Goal: Transaction & Acquisition: Purchase product/service

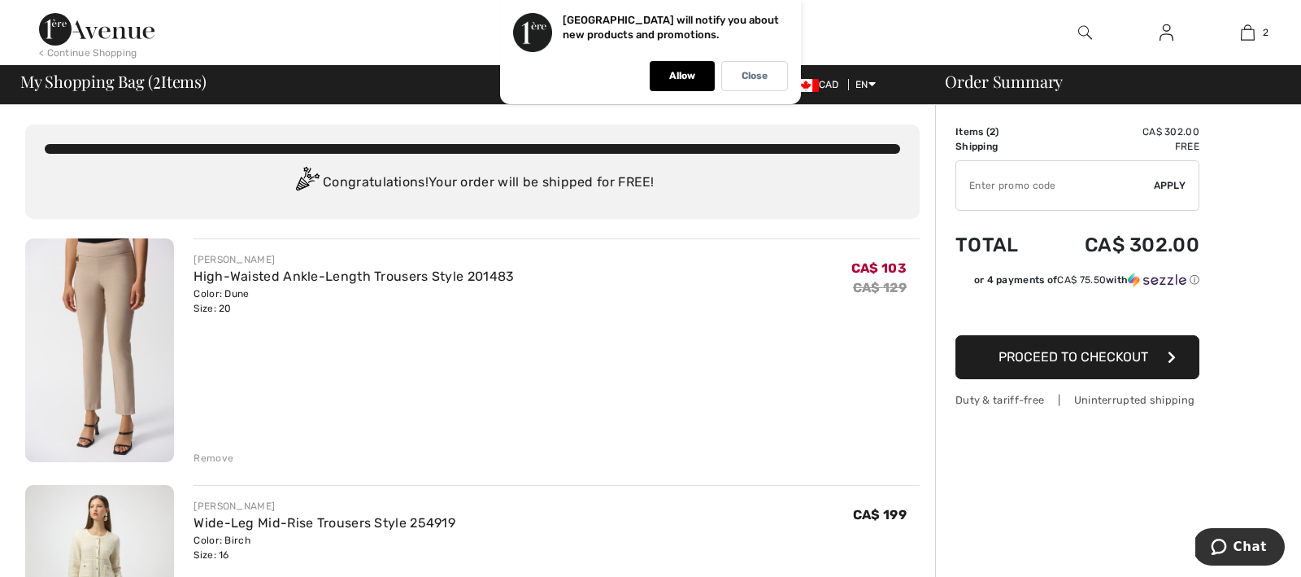
click at [209, 456] on div "Remove" at bounding box center [214, 458] width 40 height 15
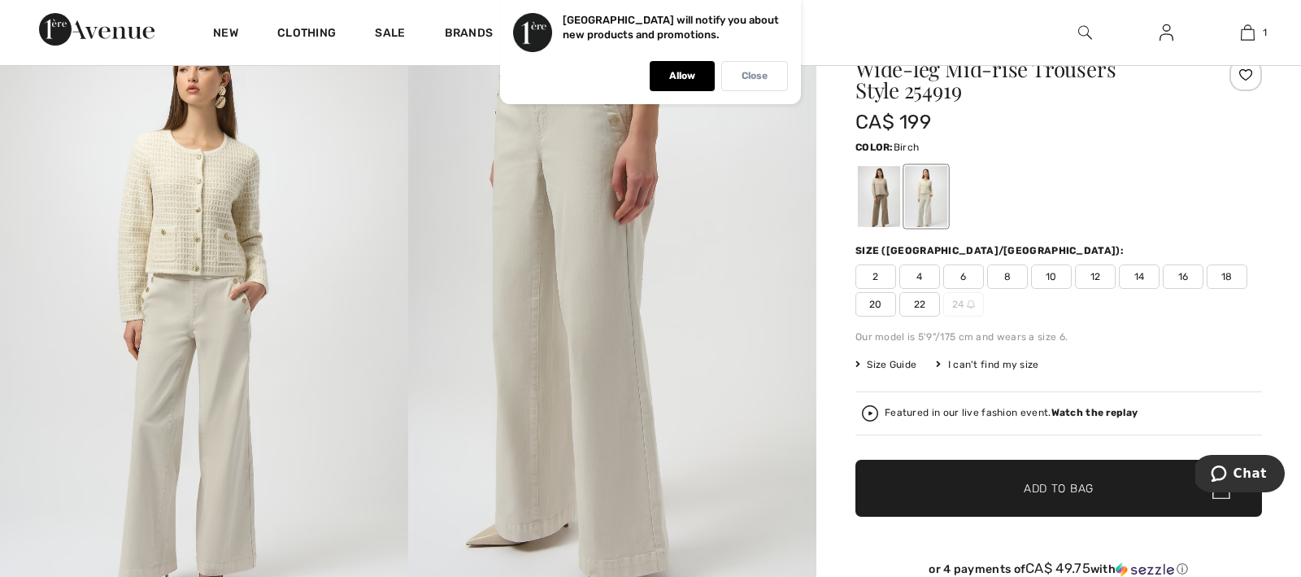
click at [760, 74] on p "Close" at bounding box center [755, 76] width 26 height 12
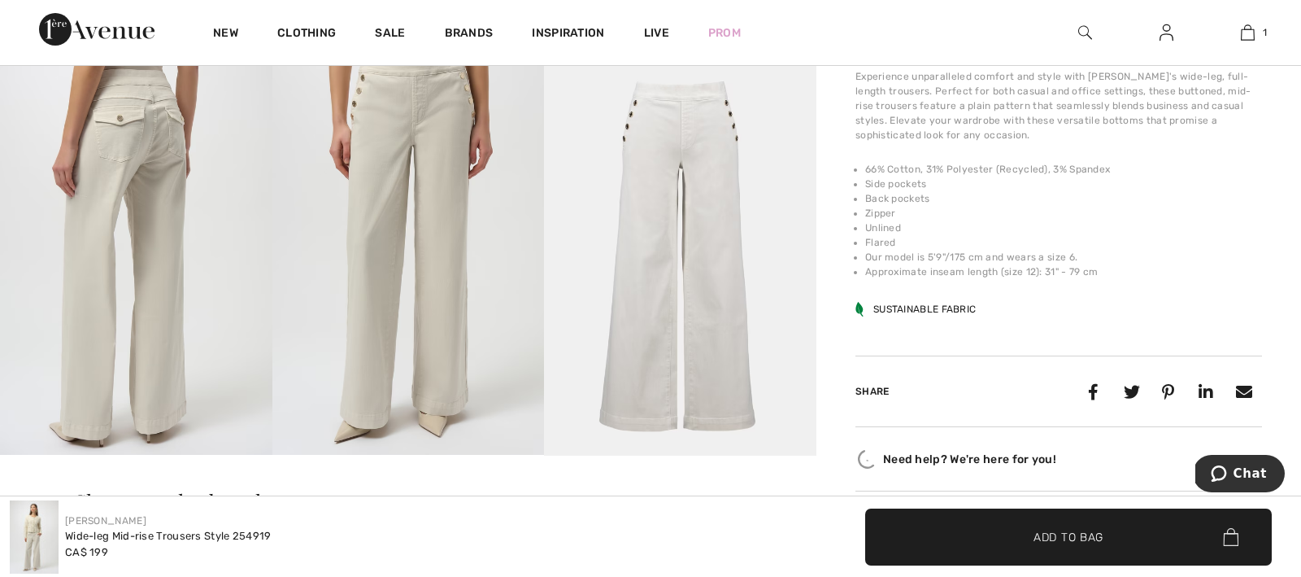
scroll to position [686, 0]
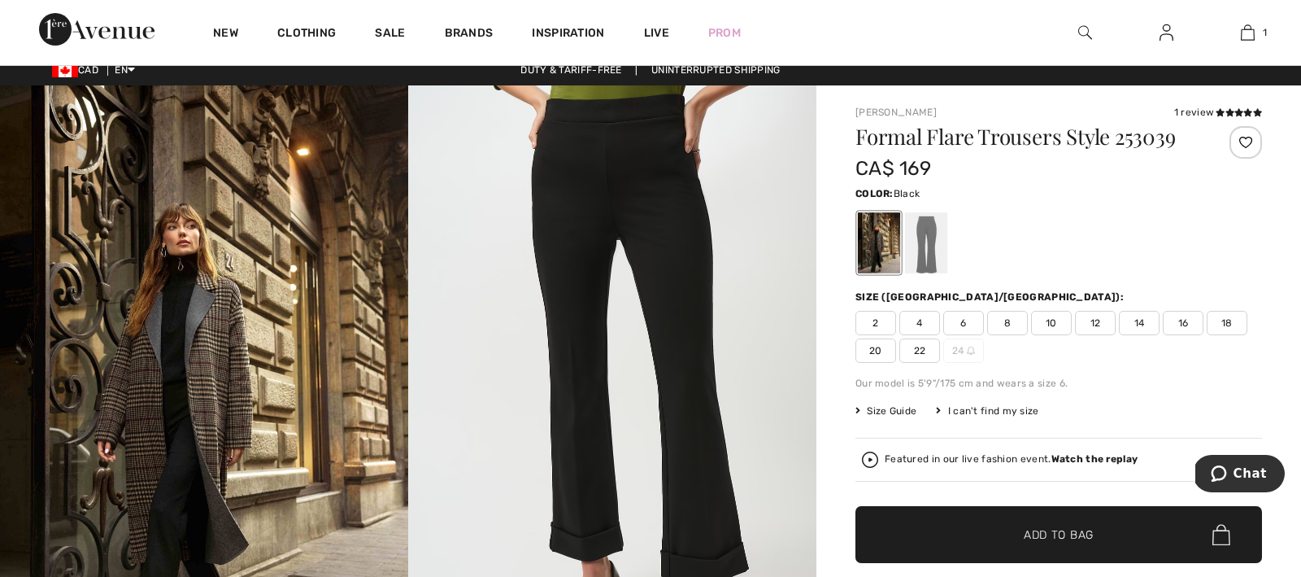
scroll to position [9, 0]
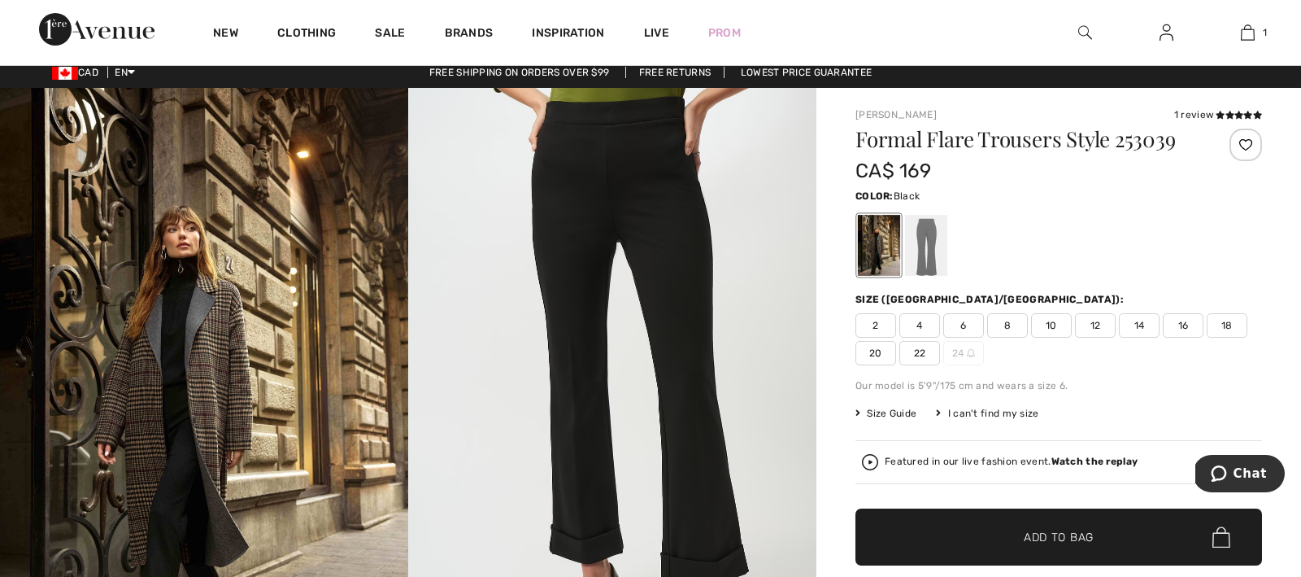
click at [695, 238] on img at bounding box center [612, 394] width 408 height 612
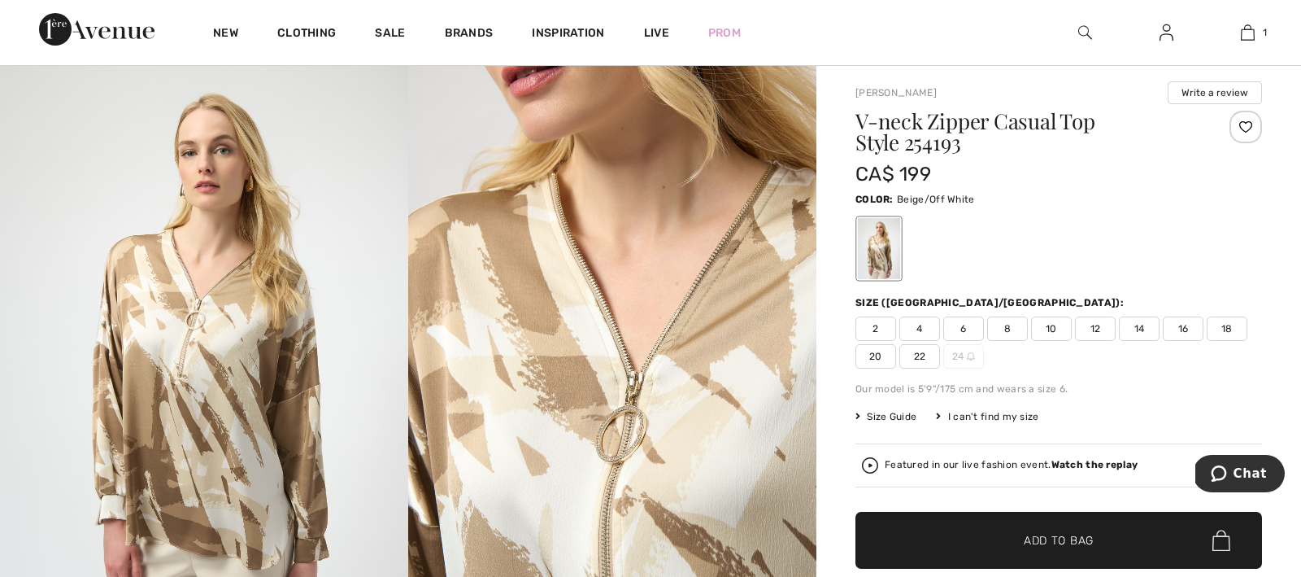
scroll to position [36, 0]
click at [895, 415] on span "Size Guide" at bounding box center [886, 415] width 61 height 15
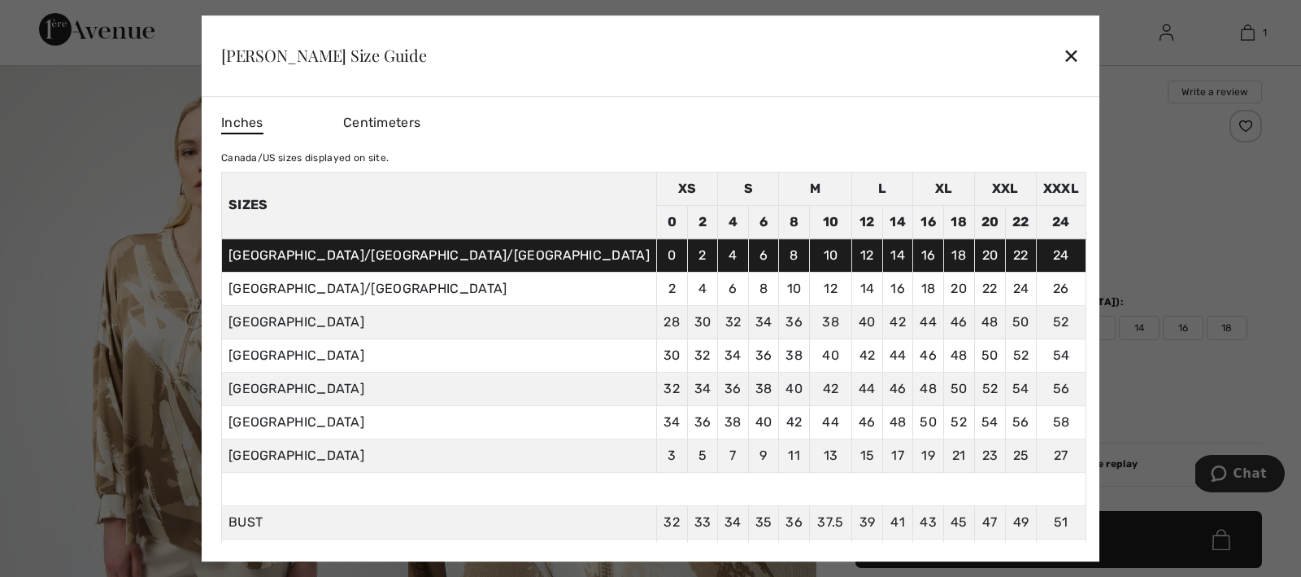
click at [1063, 51] on div "✕" at bounding box center [1071, 55] width 17 height 34
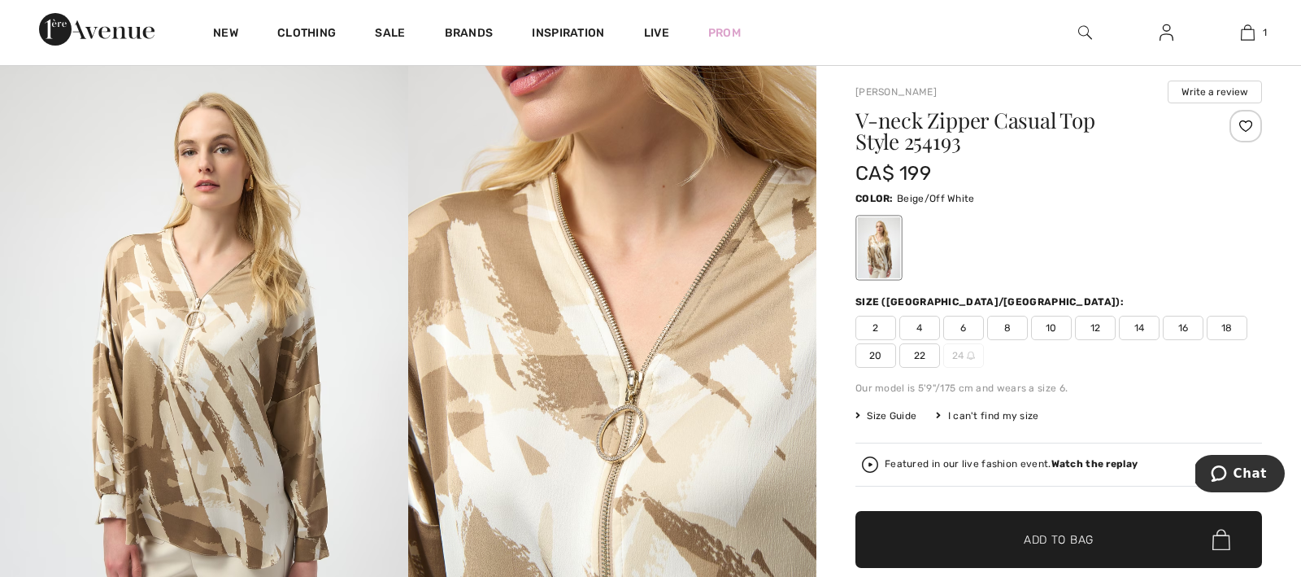
click at [1226, 325] on span "18" at bounding box center [1227, 328] width 41 height 24
click at [1061, 538] on span "Add to Bag" at bounding box center [1059, 539] width 70 height 17
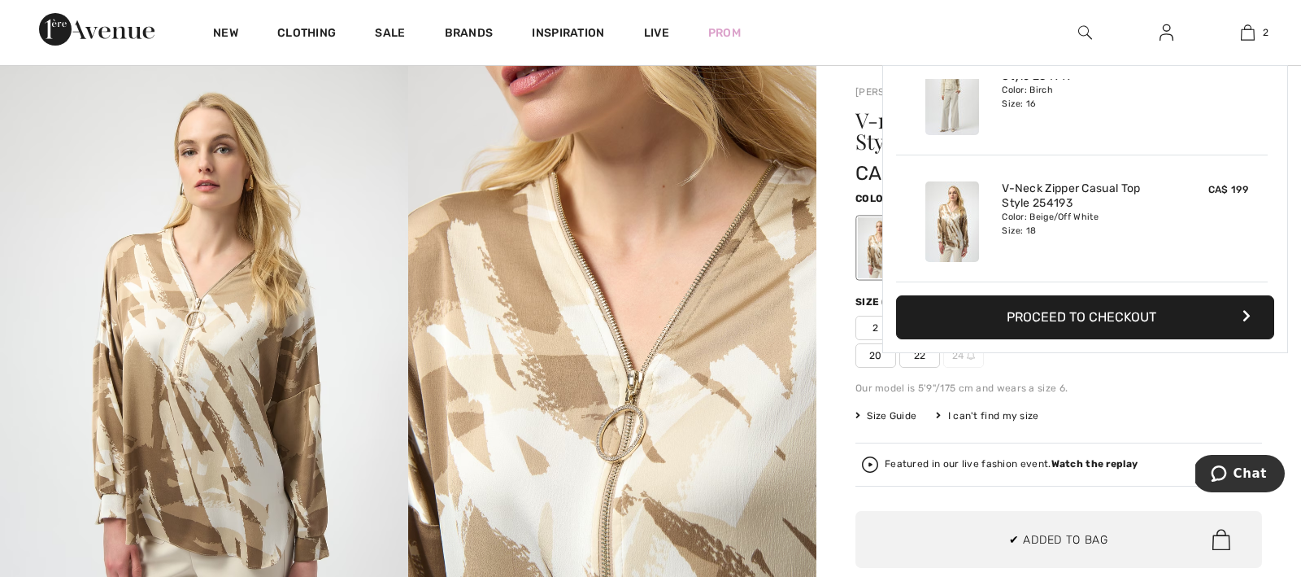
scroll to position [0, 0]
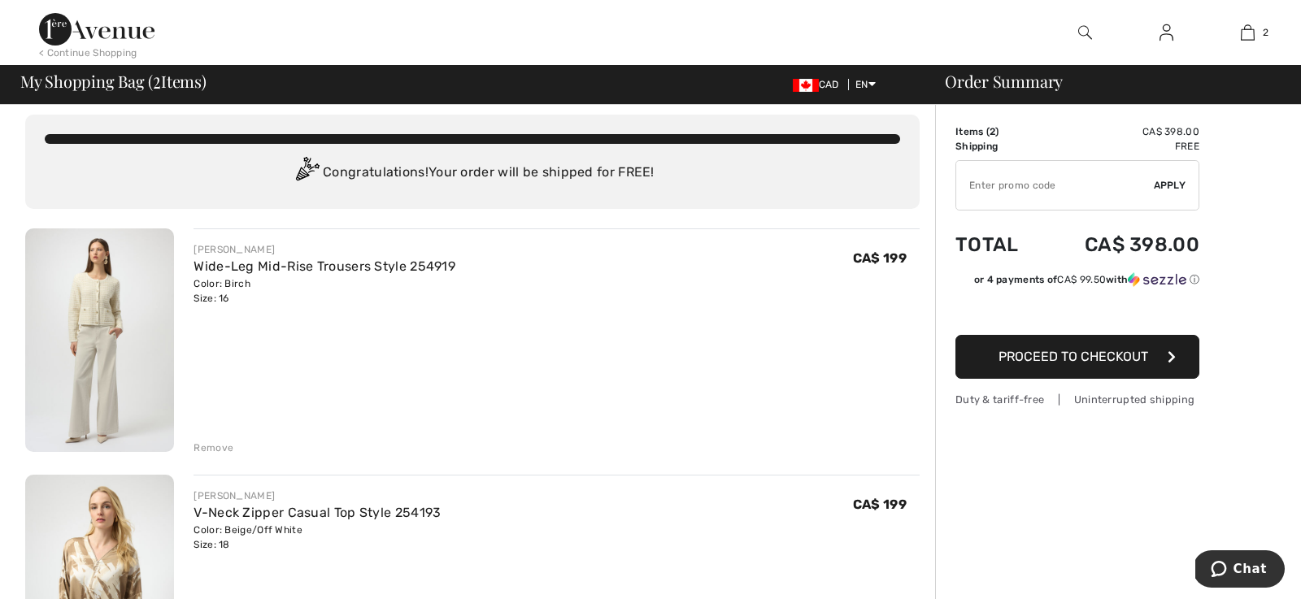
scroll to position [7, 0]
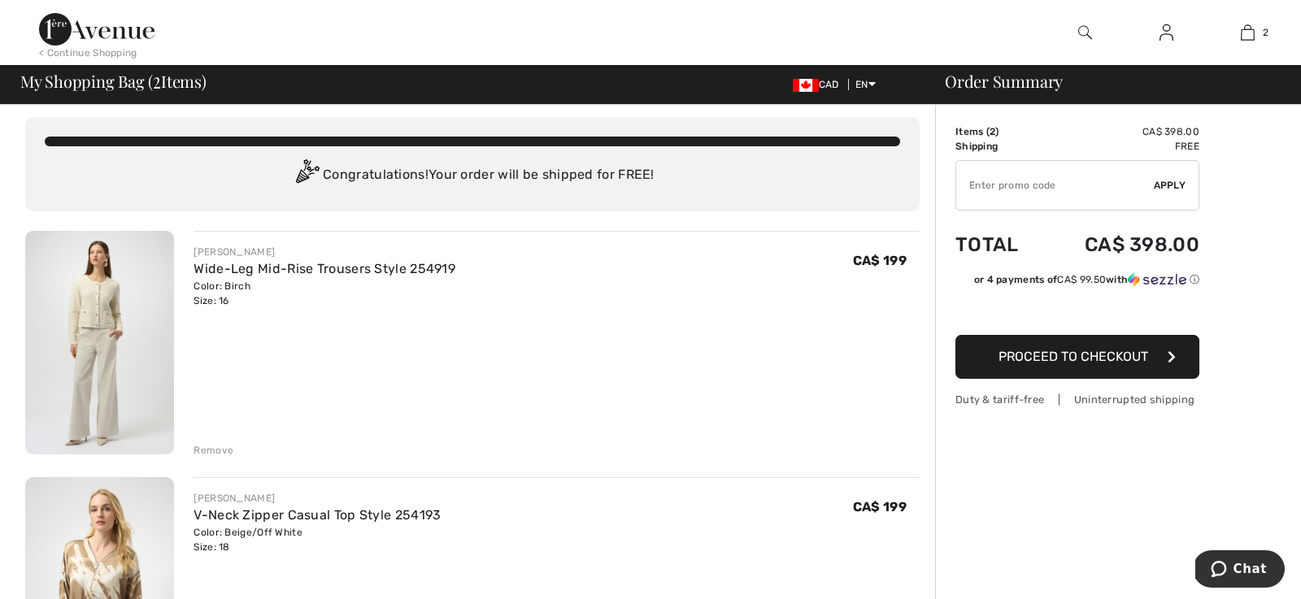
click at [115, 392] on img at bounding box center [99, 343] width 149 height 224
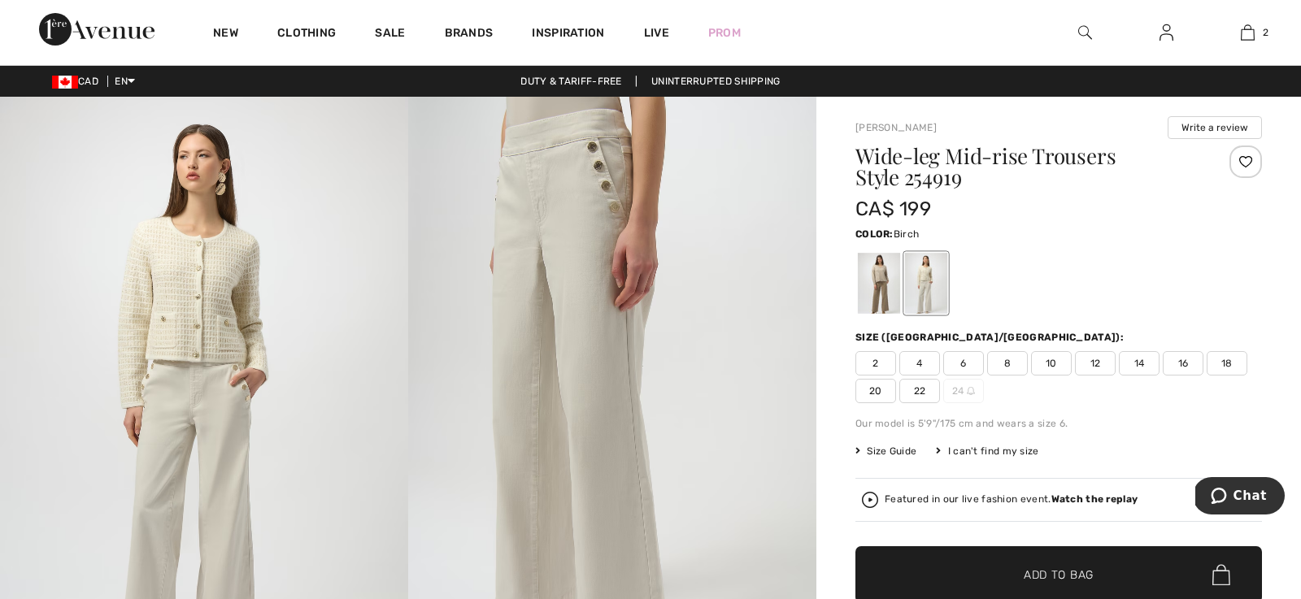
click at [1118, 350] on div "Size (CA/US): 2 4 6 8 10 12 14 16 18 20 22 24" at bounding box center [1059, 366] width 407 height 73
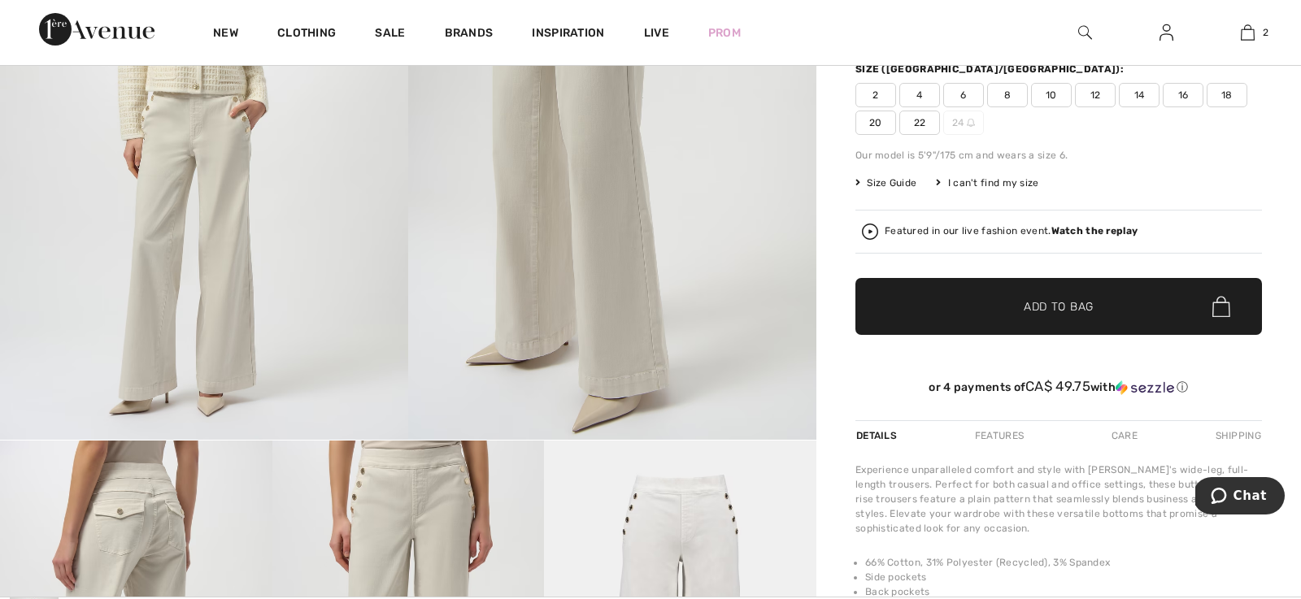
scroll to position [221, 0]
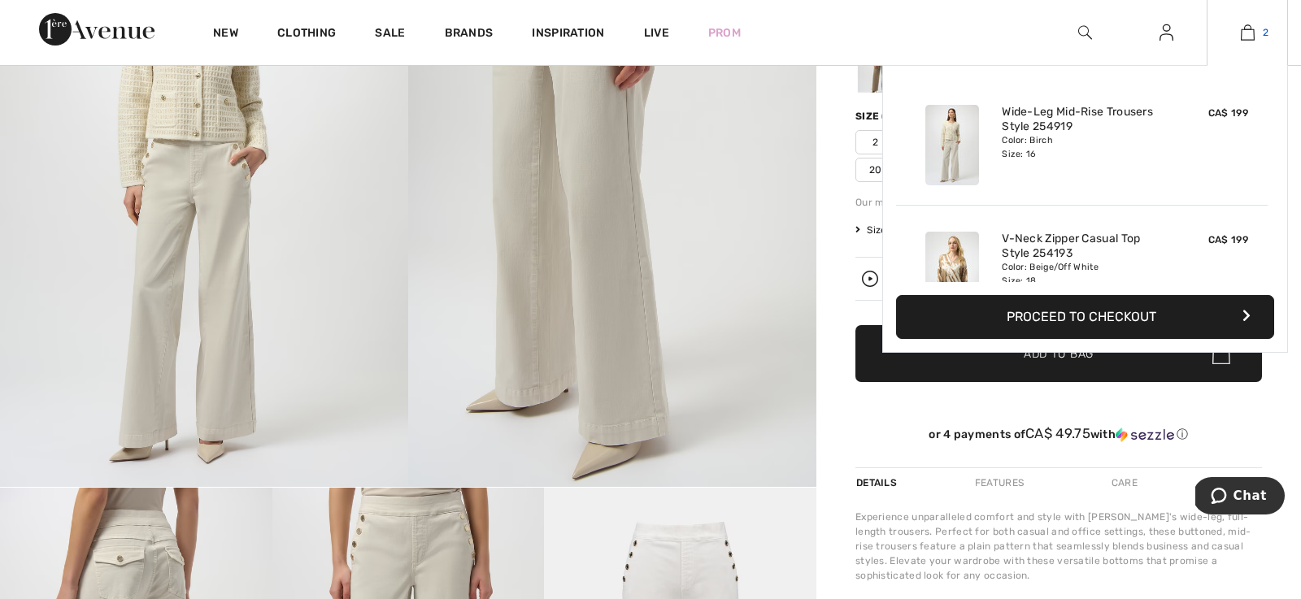
click at [1243, 35] on img at bounding box center [1248, 33] width 14 height 20
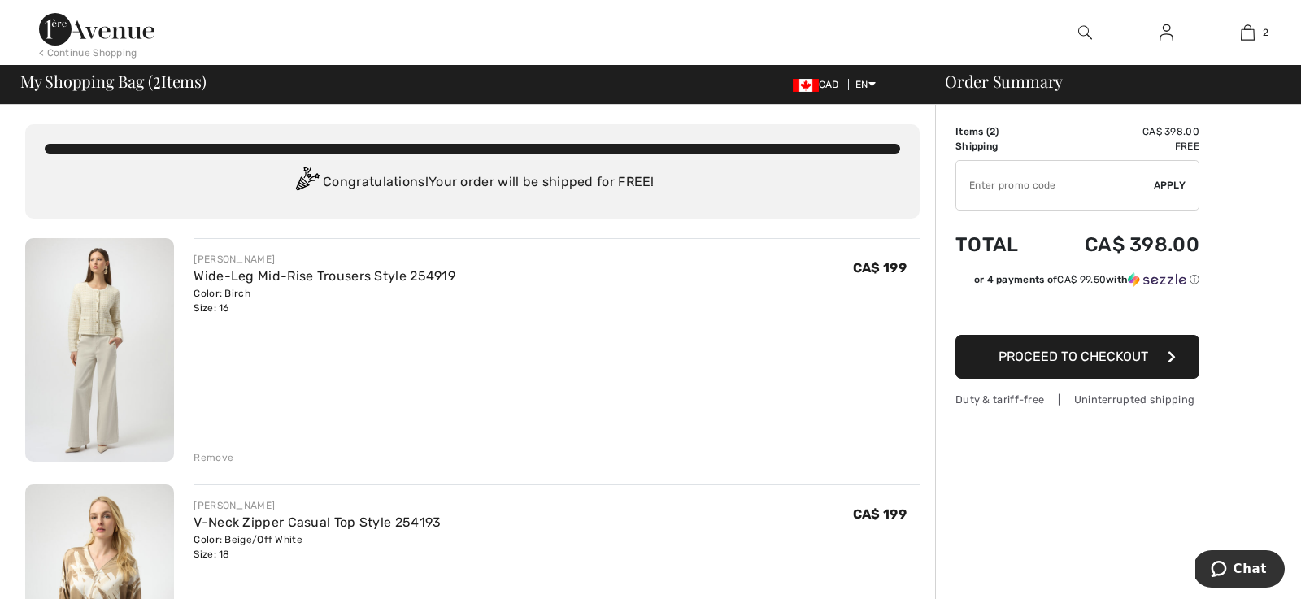
click at [207, 459] on div "Remove" at bounding box center [214, 458] width 40 height 15
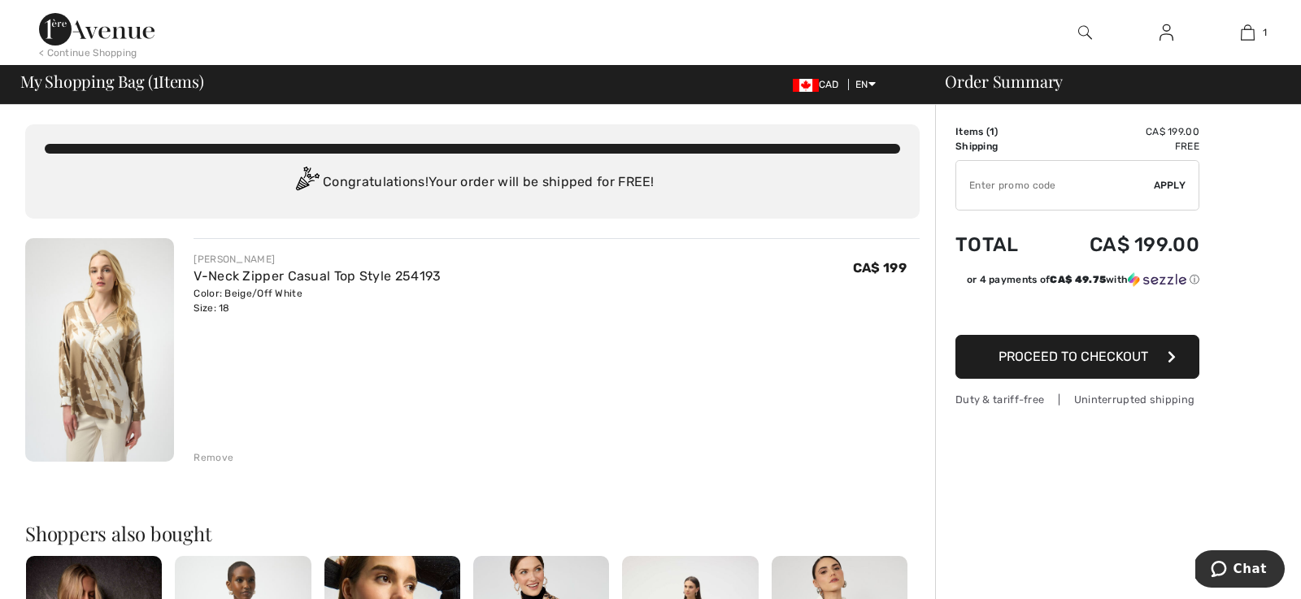
click at [205, 459] on div "Remove" at bounding box center [214, 458] width 40 height 15
